Goal: Task Accomplishment & Management: Manage account settings

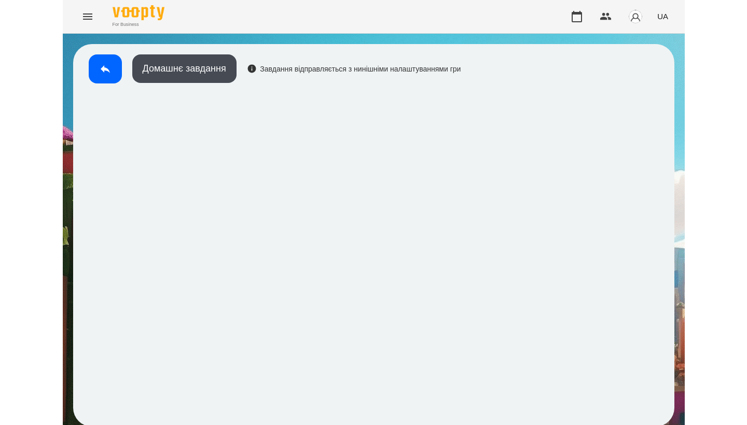
scroll to position [2, 0]
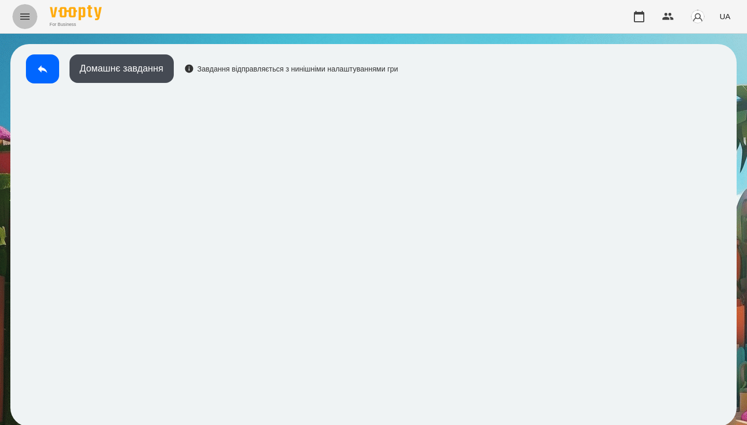
click at [33, 9] on button "Menu" at bounding box center [24, 16] width 25 height 25
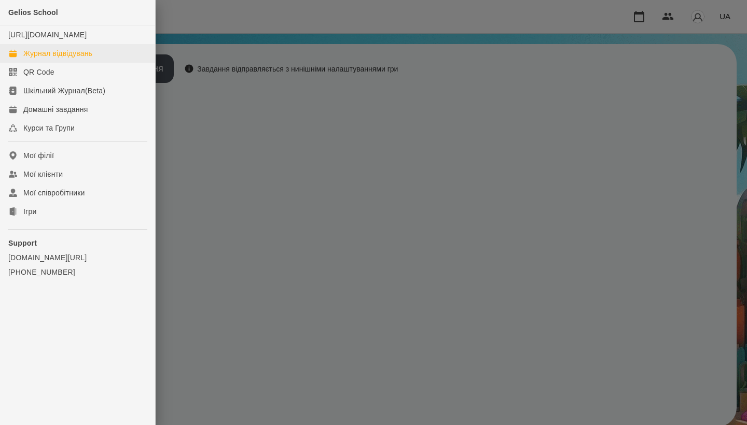
click at [49, 59] on div "Журнал відвідувань" at bounding box center [57, 53] width 69 height 10
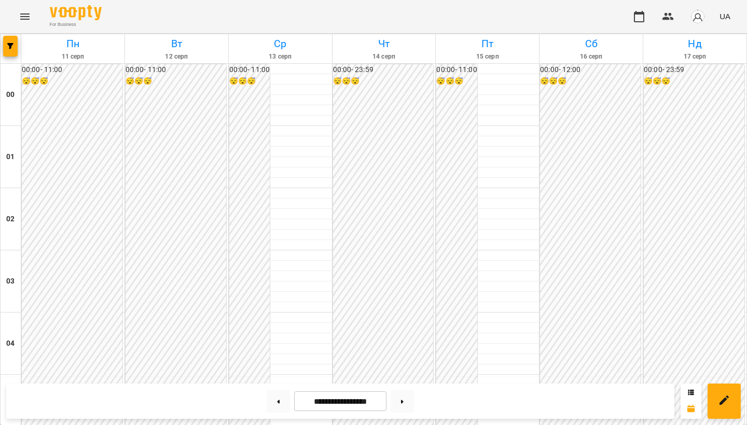
scroll to position [625, 0]
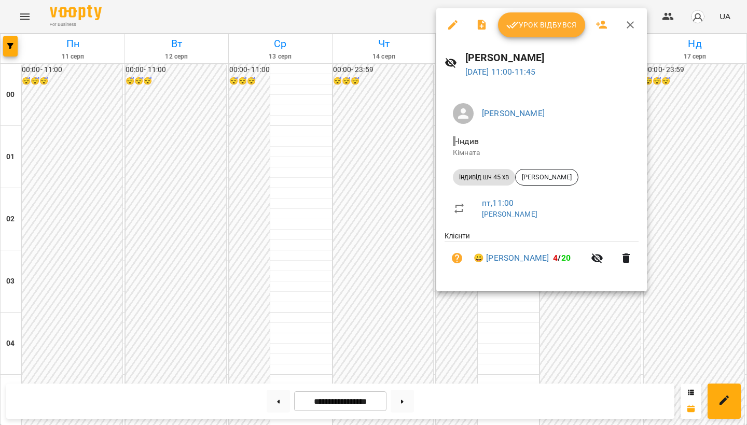
click at [541, 23] on span "Урок відбувся" at bounding box center [541, 25] width 71 height 12
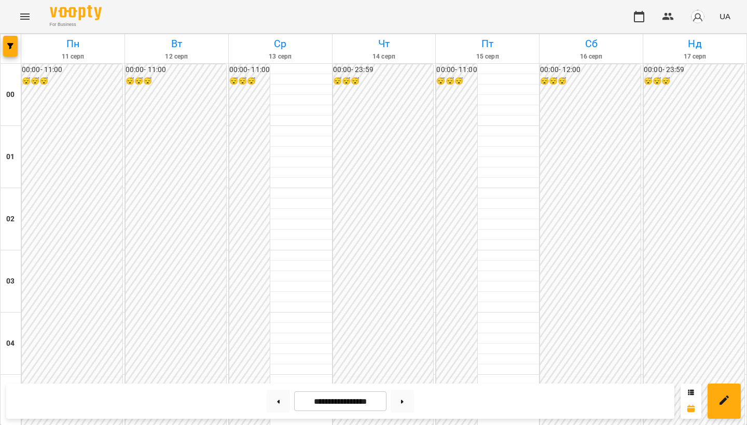
scroll to position [196, 0]
click at [406, 406] on button at bounding box center [401, 401] width 23 height 23
type input "**********"
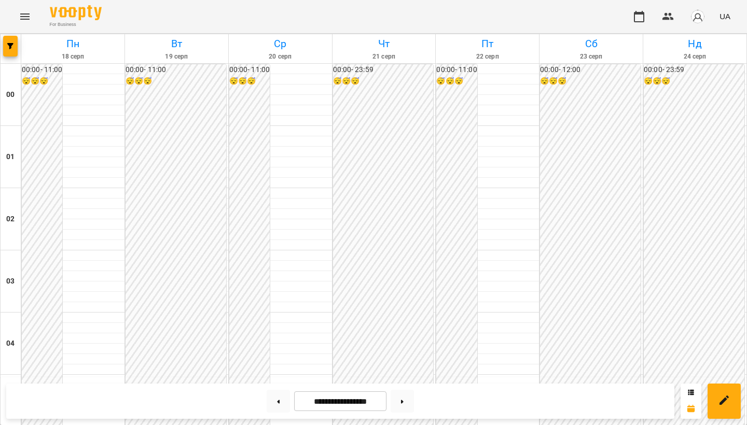
scroll to position [0, 0]
click at [17, 15] on button "Menu" at bounding box center [24, 16] width 25 height 25
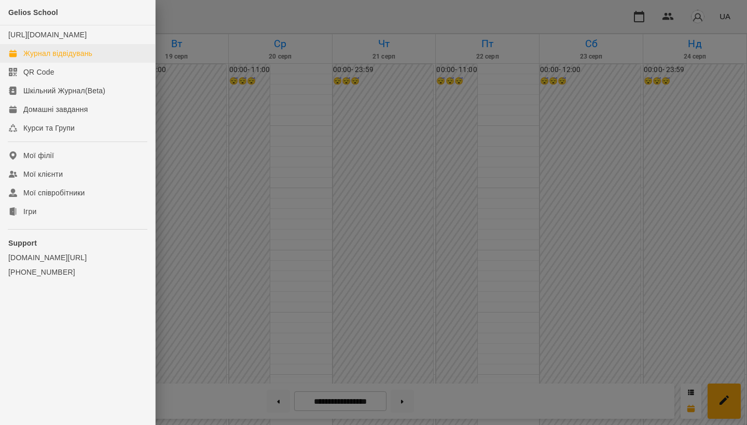
click at [44, 59] on div "Журнал відвідувань" at bounding box center [57, 53] width 69 height 10
